Goal: Task Accomplishment & Management: Use online tool/utility

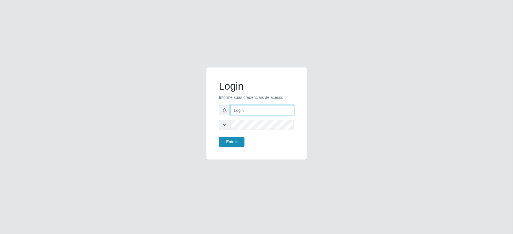
type input "[EMAIL_ADDRESS][DOMAIN_NAME]"
click at [231, 142] on button "Entrar" at bounding box center [231, 142] width 25 height 10
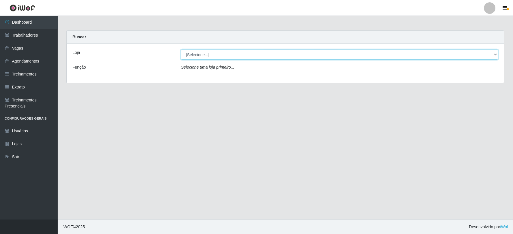
click at [212, 55] on select "[Selecione...] SuperFácil Atacado - Vale do Sol" at bounding box center [339, 55] width 317 height 10
select select "502"
click at [181, 50] on select "[Selecione...] SuperFácil Atacado - Vale do Sol" at bounding box center [339, 55] width 317 height 10
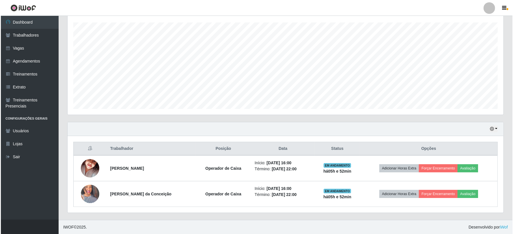
scroll to position [98, 0]
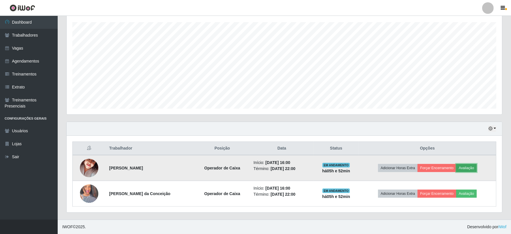
click at [472, 168] on button "Avaliação" at bounding box center [467, 168] width 20 height 8
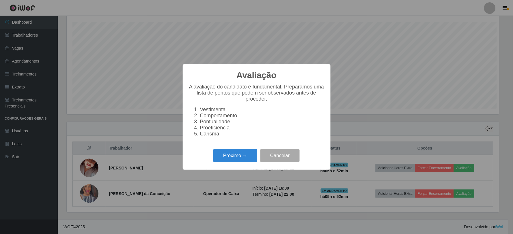
scroll to position [119, 432]
click at [233, 156] on button "Próximo →" at bounding box center [235, 156] width 44 height 14
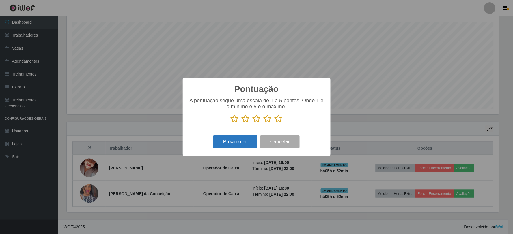
scroll to position [288513, 288201]
drag, startPoint x: 275, startPoint y: 119, endPoint x: 237, endPoint y: 137, distance: 41.9
click at [275, 119] on icon at bounding box center [278, 119] width 8 height 9
click at [274, 123] on input "radio" at bounding box center [274, 123] width 0 height 0
click at [230, 141] on button "Próximo →" at bounding box center [235, 142] width 44 height 14
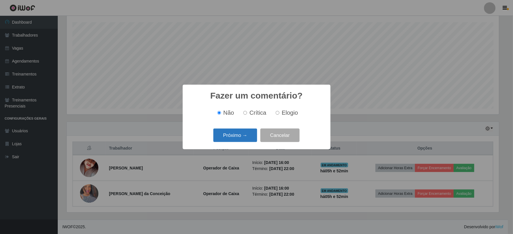
click at [240, 136] on button "Próximo →" at bounding box center [235, 136] width 44 height 14
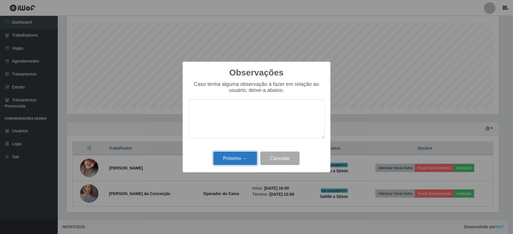
click at [239, 155] on button "Próximo →" at bounding box center [235, 159] width 44 height 14
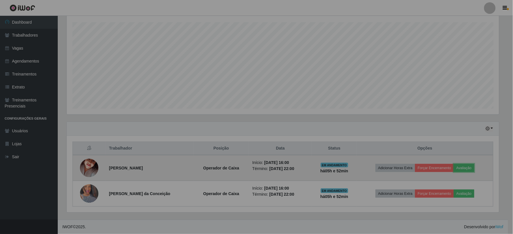
scroll to position [119, 436]
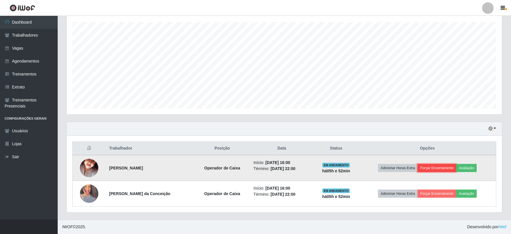
click at [434, 168] on button "Forçar Encerramento" at bounding box center [437, 168] width 39 height 8
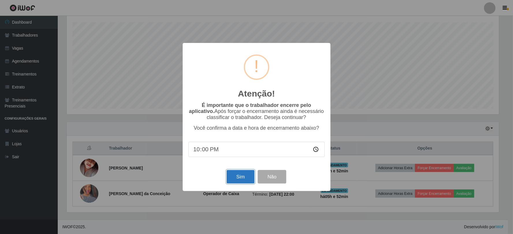
click at [241, 177] on button "Sim" at bounding box center [241, 177] width 28 height 14
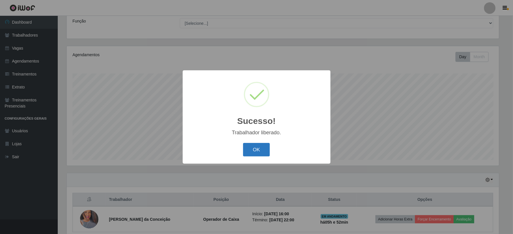
click at [250, 145] on button "OK" at bounding box center [256, 150] width 27 height 14
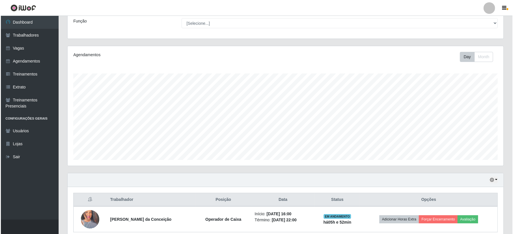
scroll to position [72, 0]
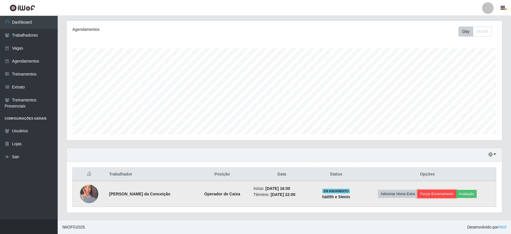
click at [446, 194] on button "Forçar Encerramento" at bounding box center [437, 194] width 39 height 8
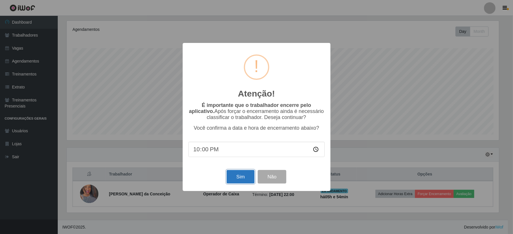
click at [239, 179] on button "Sim" at bounding box center [241, 177] width 28 height 14
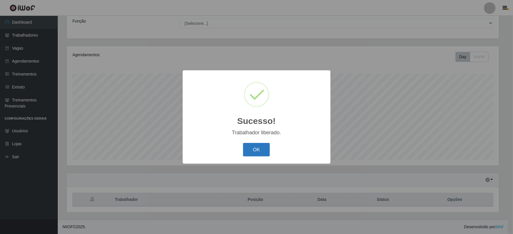
click at [255, 154] on button "OK" at bounding box center [256, 150] width 27 height 14
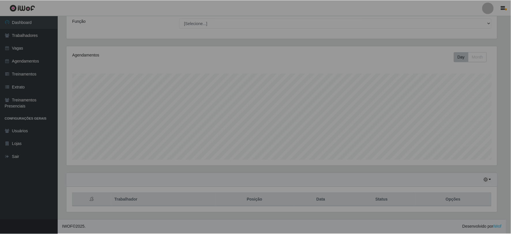
scroll to position [119, 436]
